Goal: Information Seeking & Learning: Find specific fact

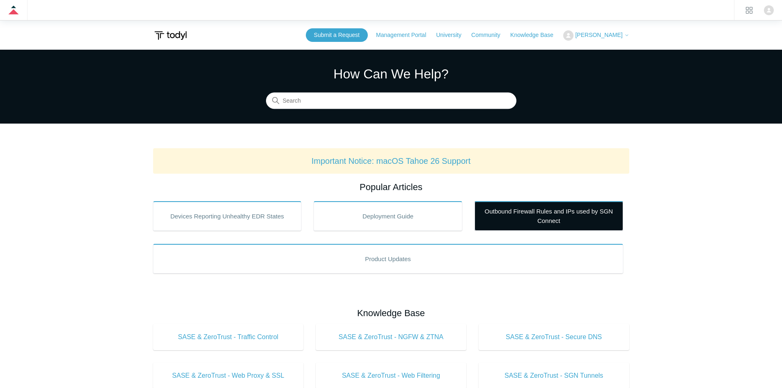
click at [549, 224] on link "Outbound Firewall Rules and IPs used by SGN Connect" at bounding box center [548, 216] width 149 height 30
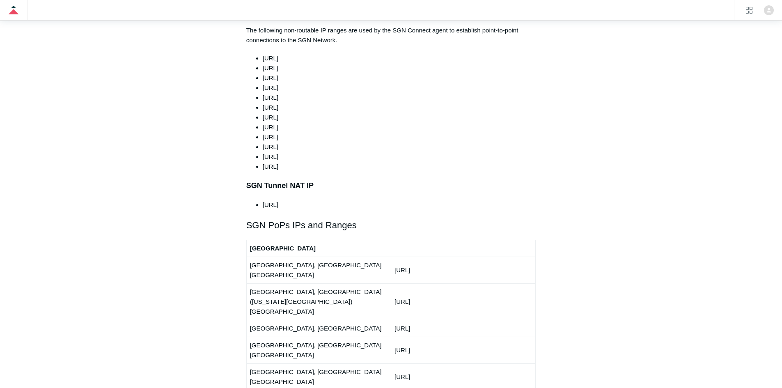
scroll to position [985, 0]
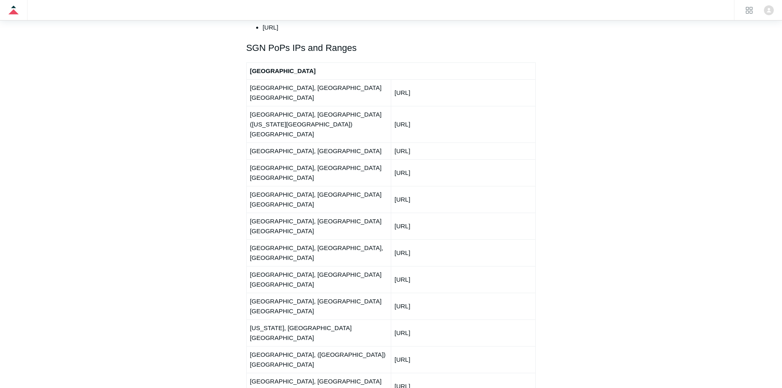
drag, startPoint x: 456, startPoint y: 115, endPoint x: 393, endPoint y: 120, distance: 62.6
click at [393, 159] on td "[URL]" at bounding box center [463, 172] width 144 height 27
copy td "[URL]"
